Goal: Obtain resource: Download file/media

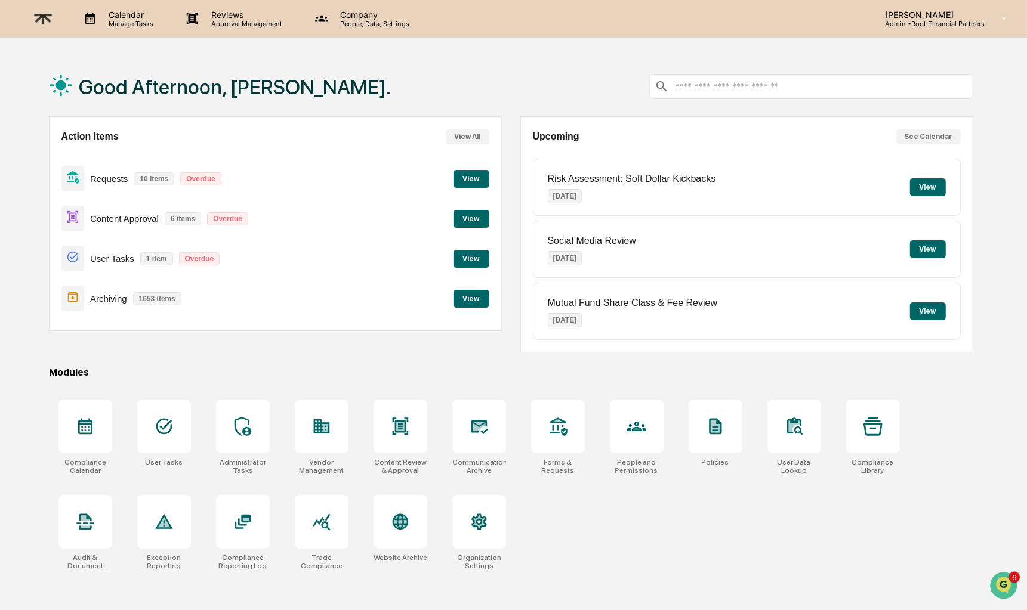
click at [477, 215] on button "View" at bounding box center [472, 219] width 36 height 18
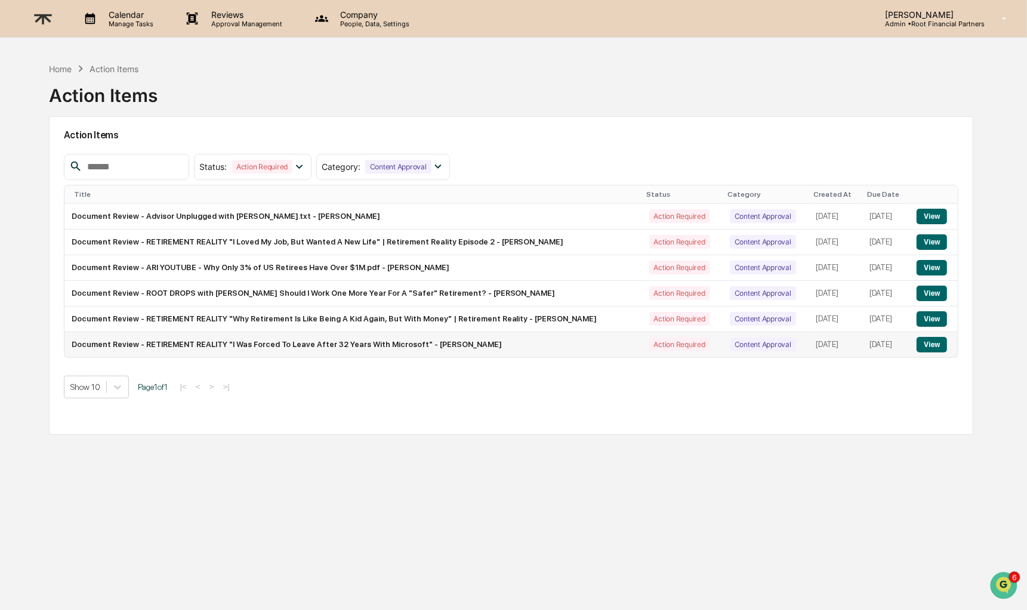
click at [935, 353] on button "View" at bounding box center [932, 345] width 30 height 16
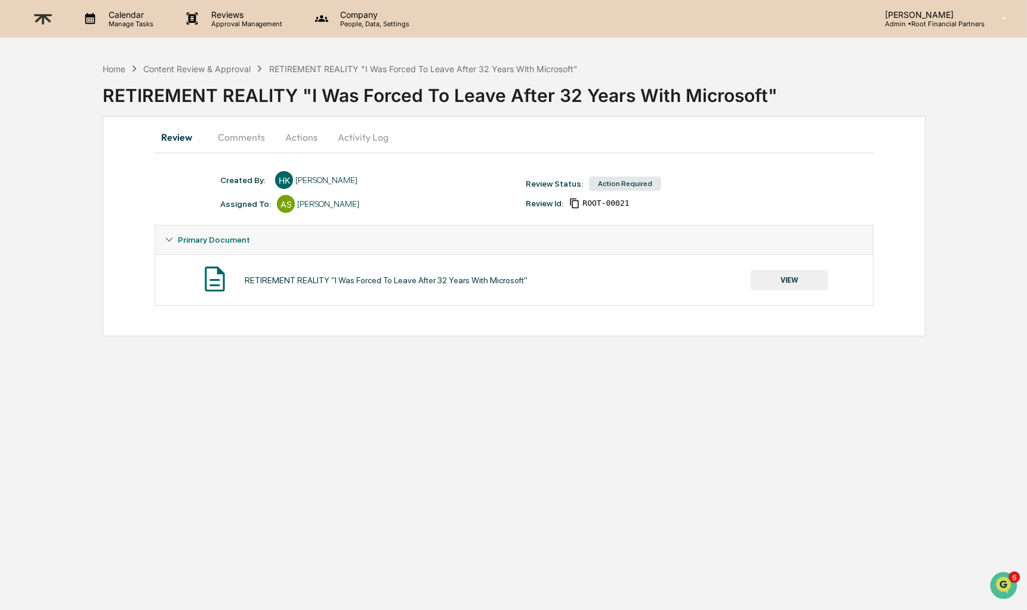
click at [782, 276] on button "VIEW" at bounding box center [790, 280] width 78 height 20
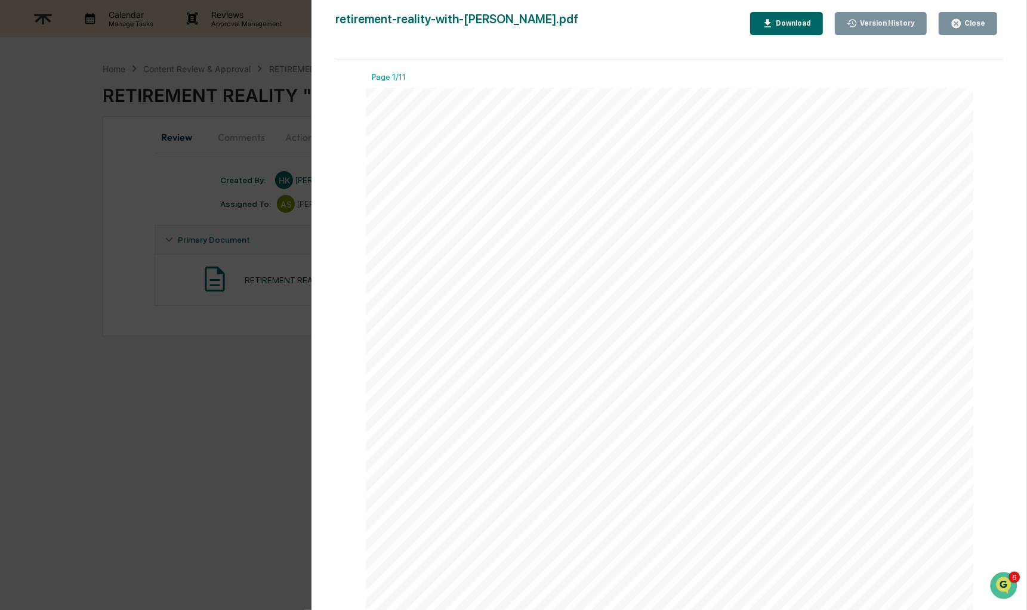
click at [778, 21] on div "Download" at bounding box center [792, 23] width 38 height 8
click at [970, 30] on button "Close" at bounding box center [968, 23] width 58 height 23
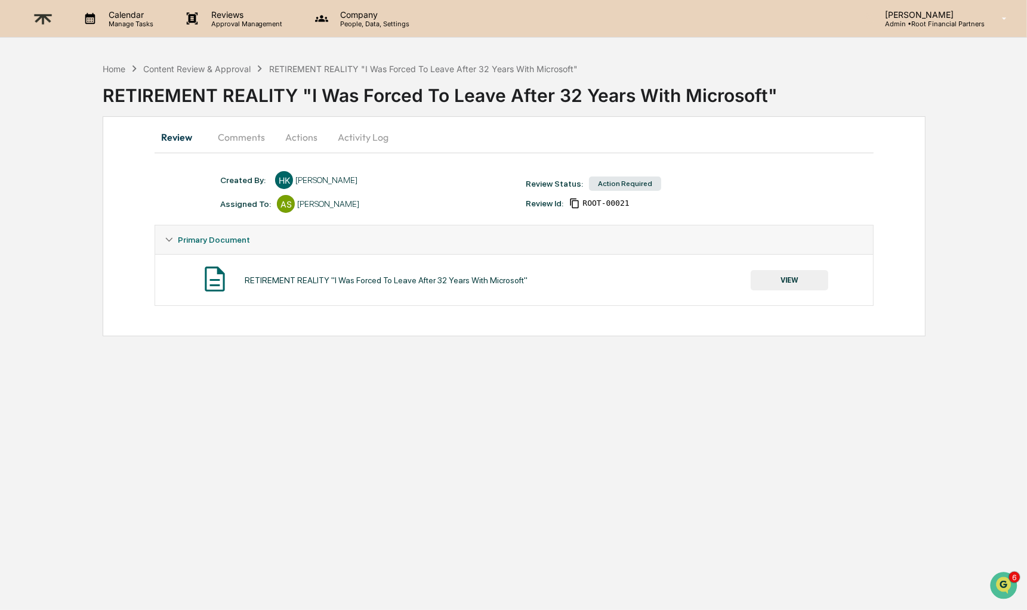
click at [247, 136] on button "Comments" at bounding box center [241, 137] width 66 height 29
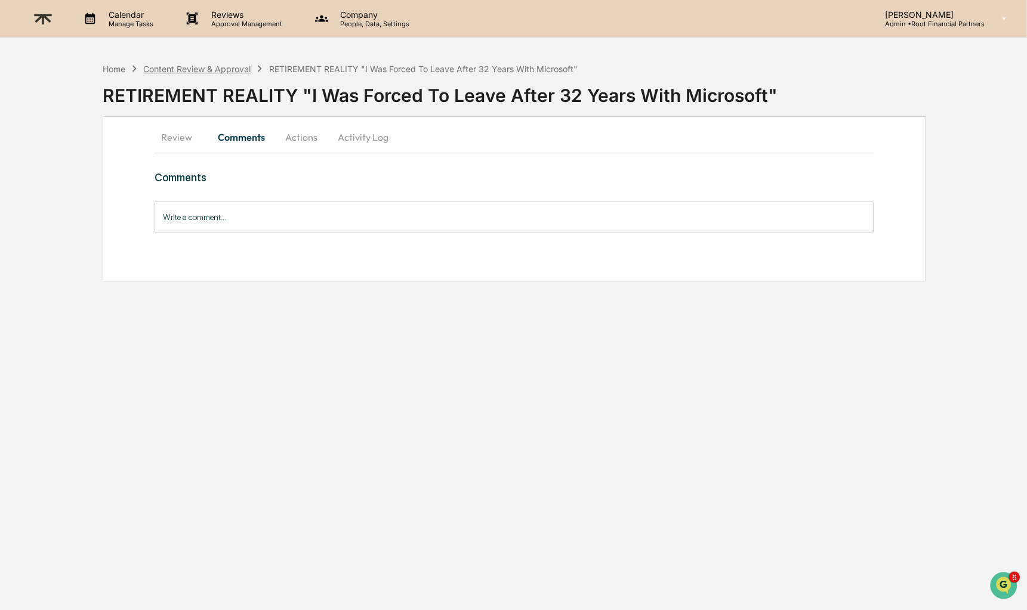
click at [201, 70] on div "Content Review & Approval" at bounding box center [196, 69] width 107 height 10
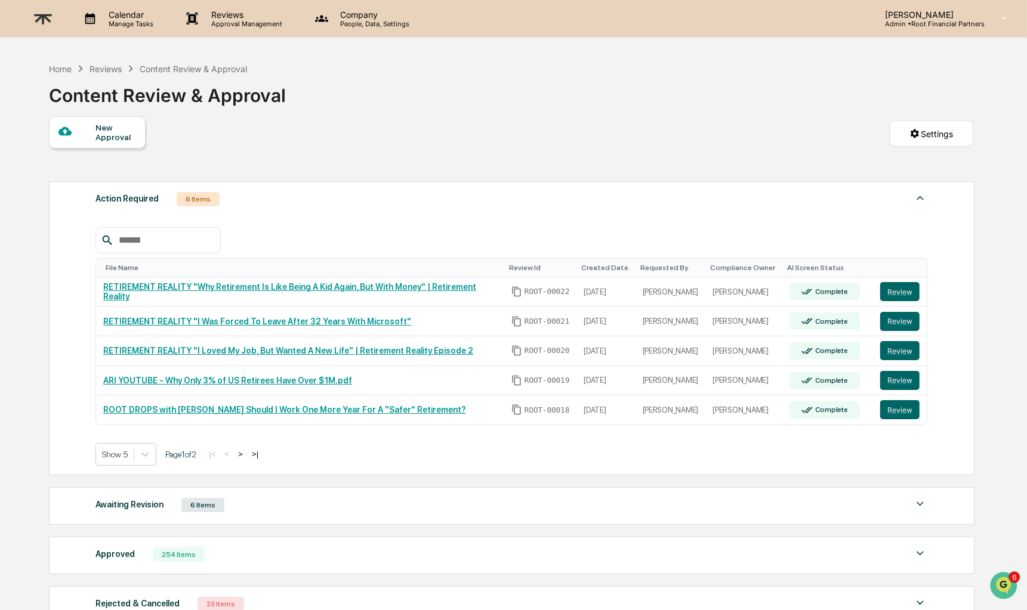
click at [246, 456] on button ">" at bounding box center [241, 454] width 12 height 10
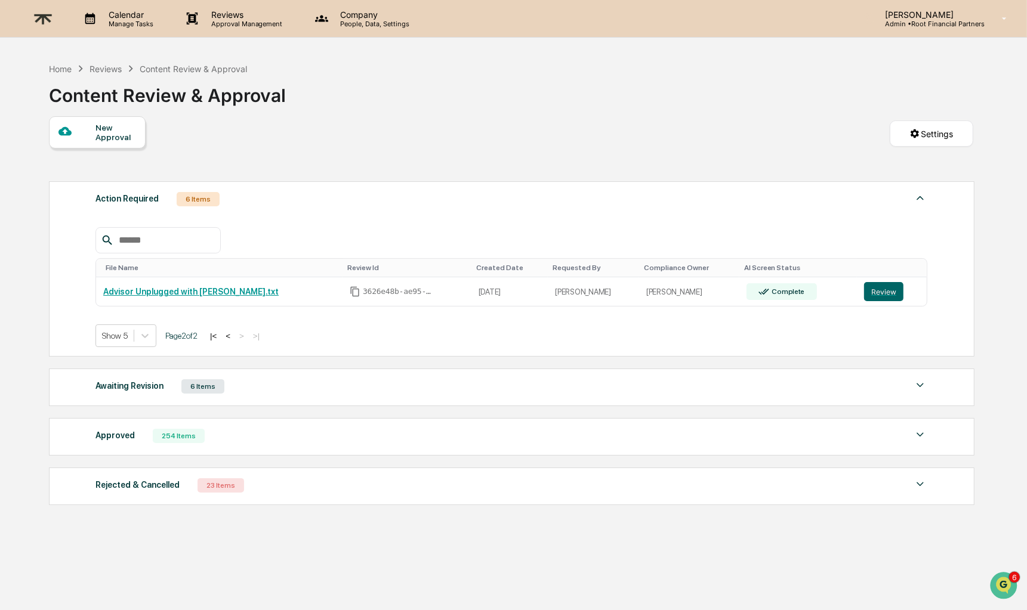
click at [234, 335] on button "<" at bounding box center [228, 336] width 12 height 10
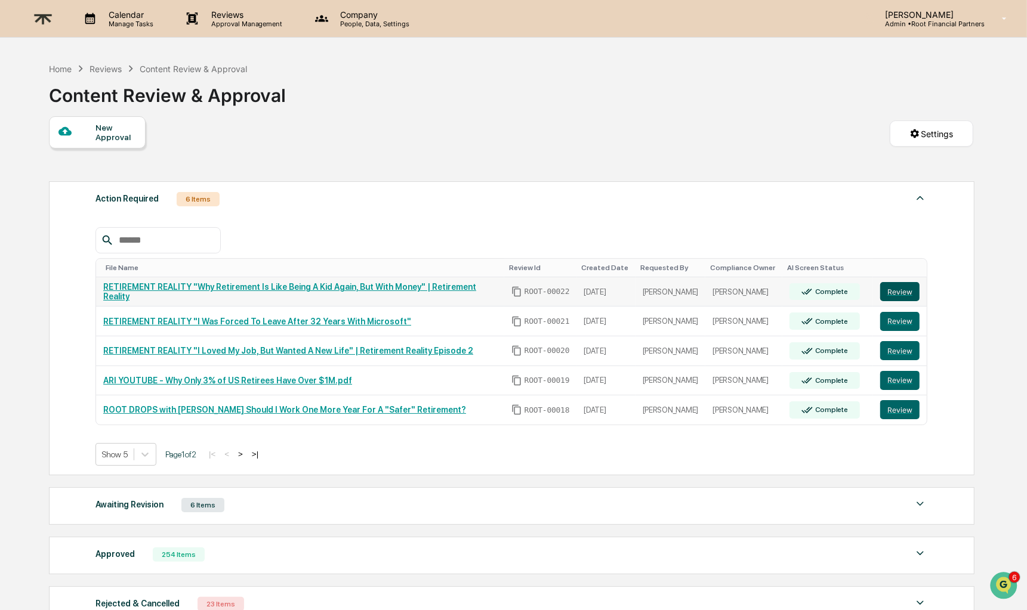
click at [893, 293] on button "Review" at bounding box center [899, 291] width 39 height 19
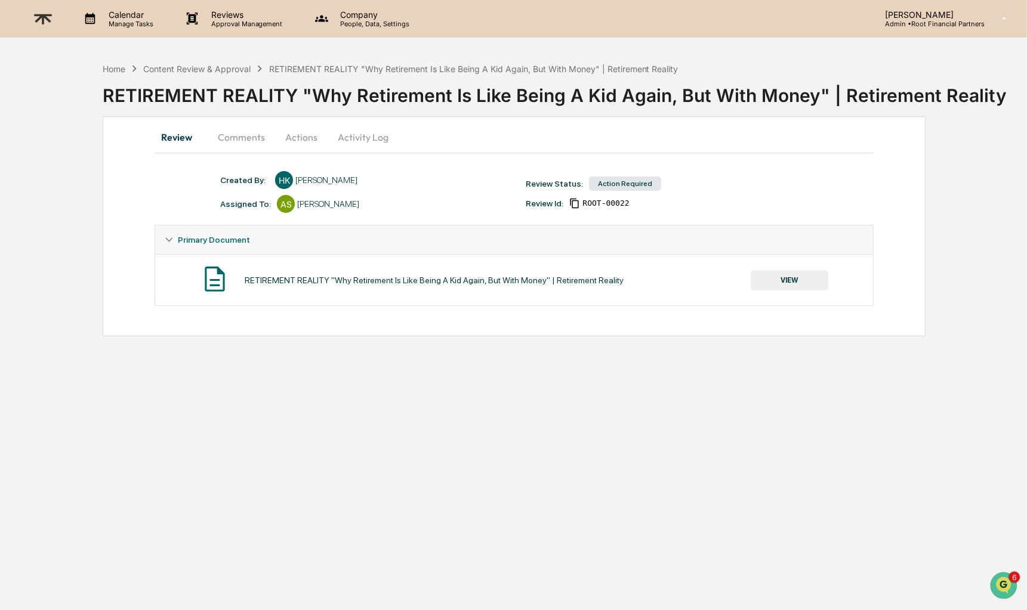
click at [792, 278] on button "VIEW" at bounding box center [790, 280] width 78 height 20
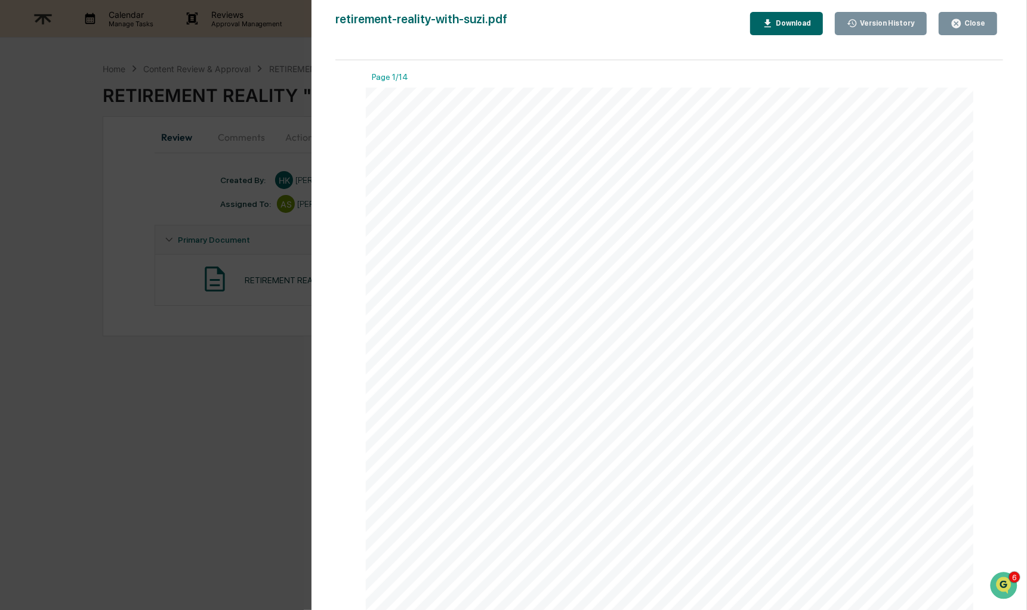
click at [787, 18] on div "Download" at bounding box center [786, 23] width 49 height 11
click at [972, 20] on div "Close" at bounding box center [973, 23] width 23 height 8
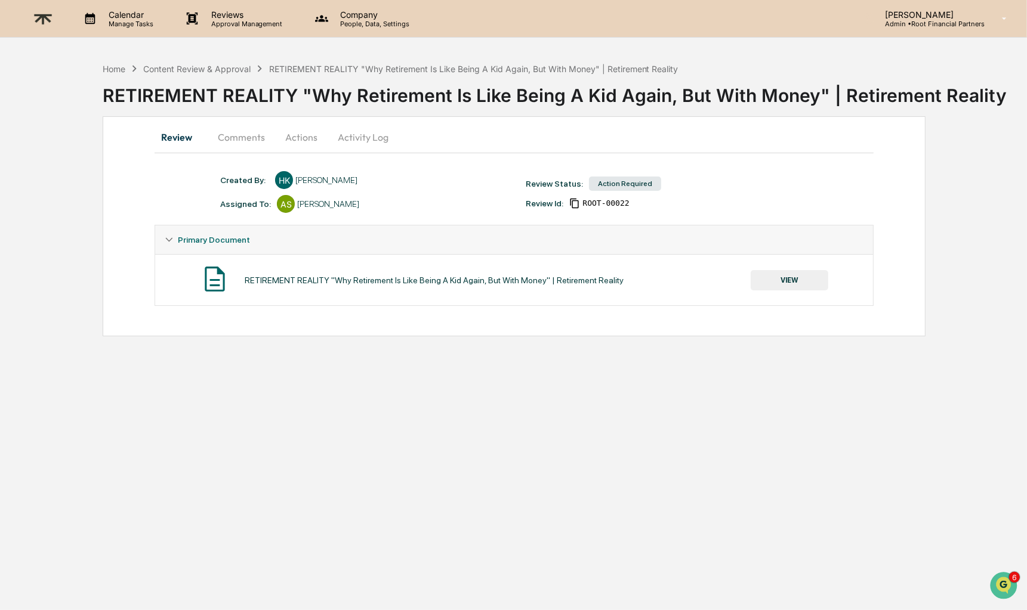
click at [41, 13] on img at bounding box center [43, 18] width 29 height 29
